Goal: Find specific page/section: Find specific page/section

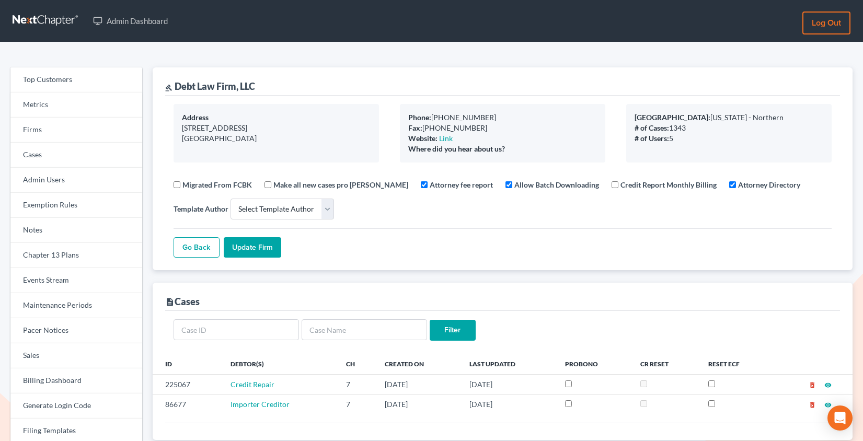
select select
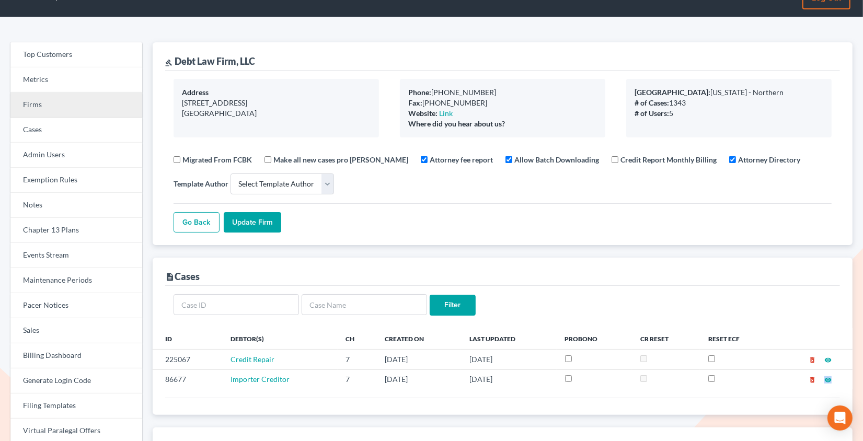
click at [82, 101] on link "Firms" at bounding box center [76, 104] width 132 height 25
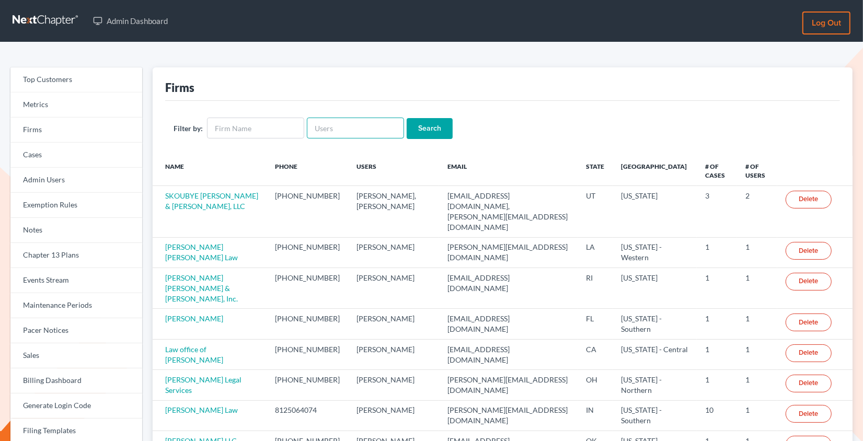
click at [337, 132] on input "text" at bounding box center [355, 128] width 97 height 21
paste input "[PERSON_NAME]"
click at [338, 128] on input "[PERSON_NAME]" at bounding box center [355, 128] width 97 height 21
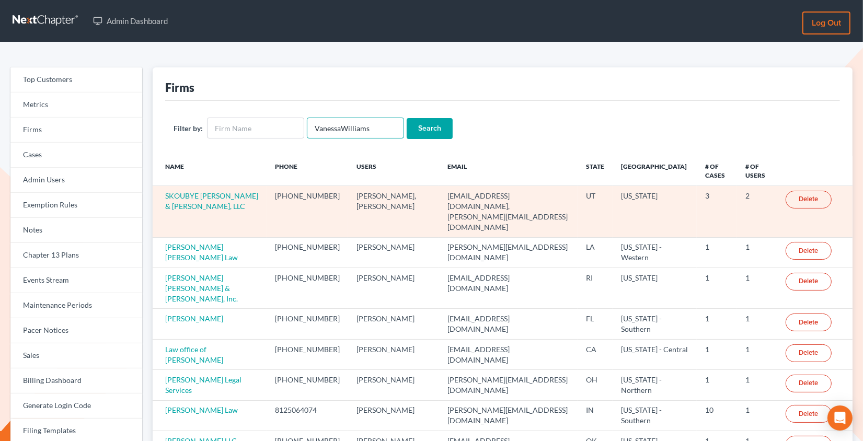
type input "VanessaWilliams"
click at [406, 118] on input "Search" at bounding box center [429, 128] width 46 height 21
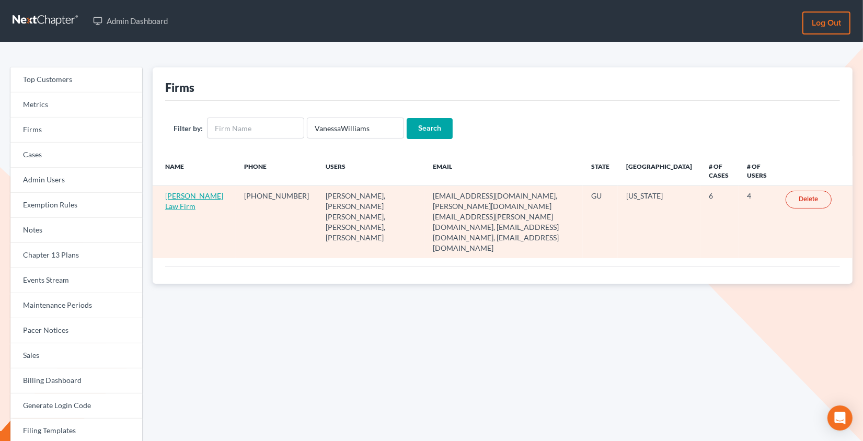
click at [177, 195] on link "[PERSON_NAME] Law Firm" at bounding box center [194, 200] width 58 height 19
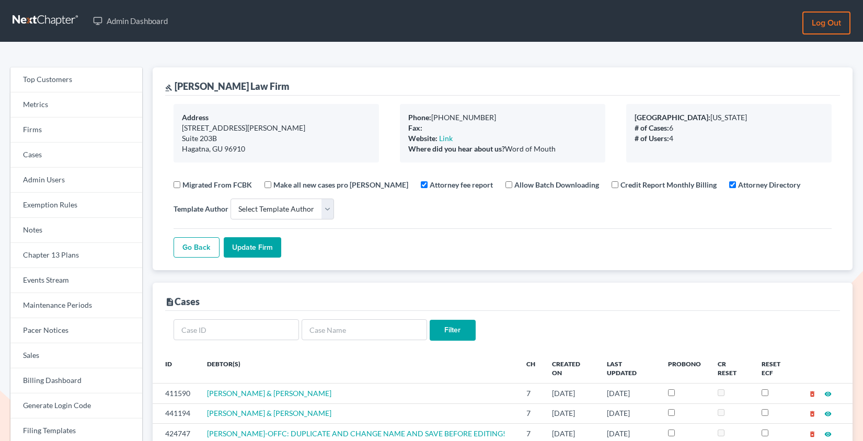
select select
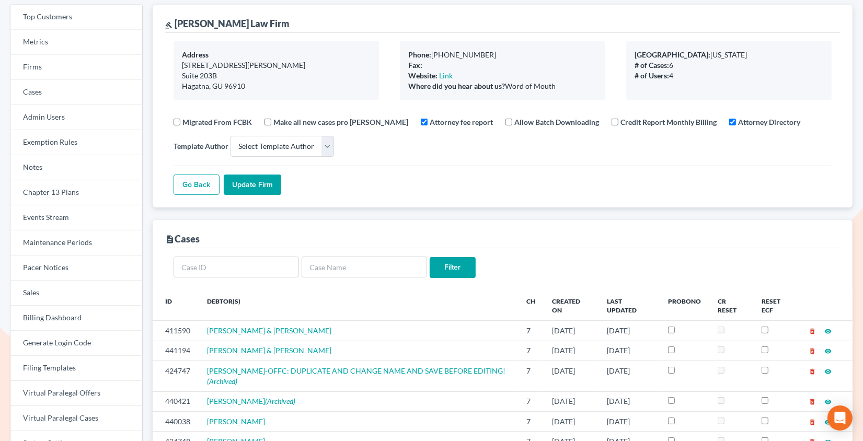
scroll to position [72, 0]
